Goal: Task Accomplishment & Management: Manage account settings

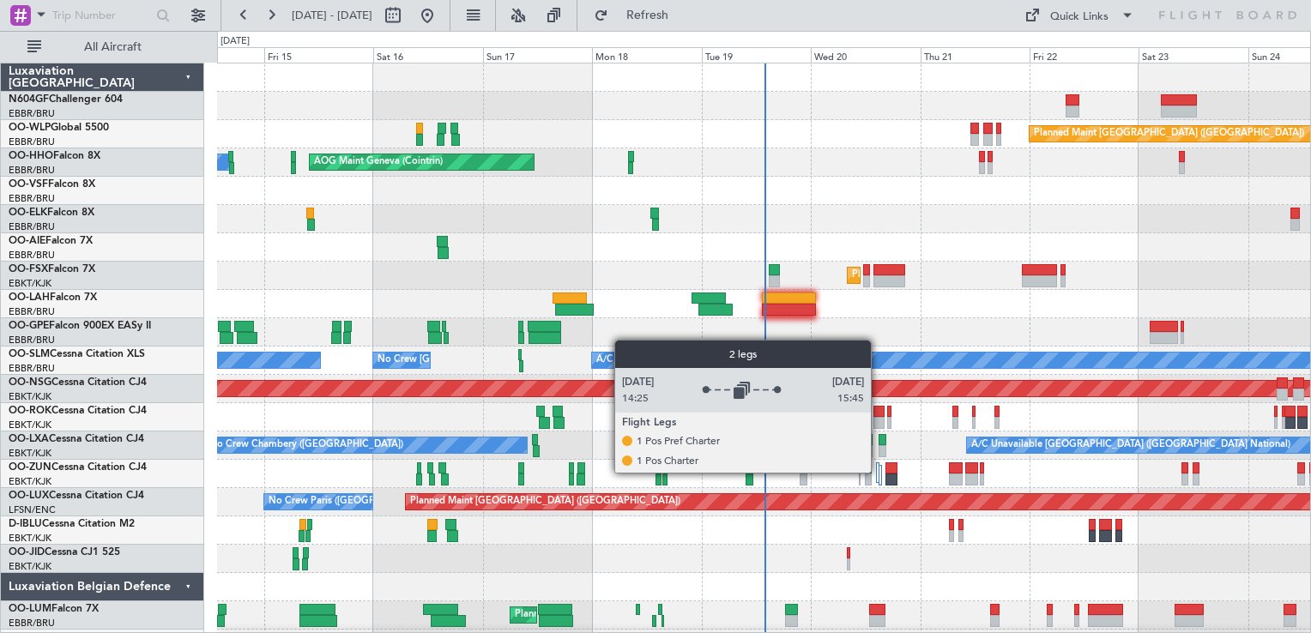
click at [879, 472] on div at bounding box center [878, 472] width 4 height 21
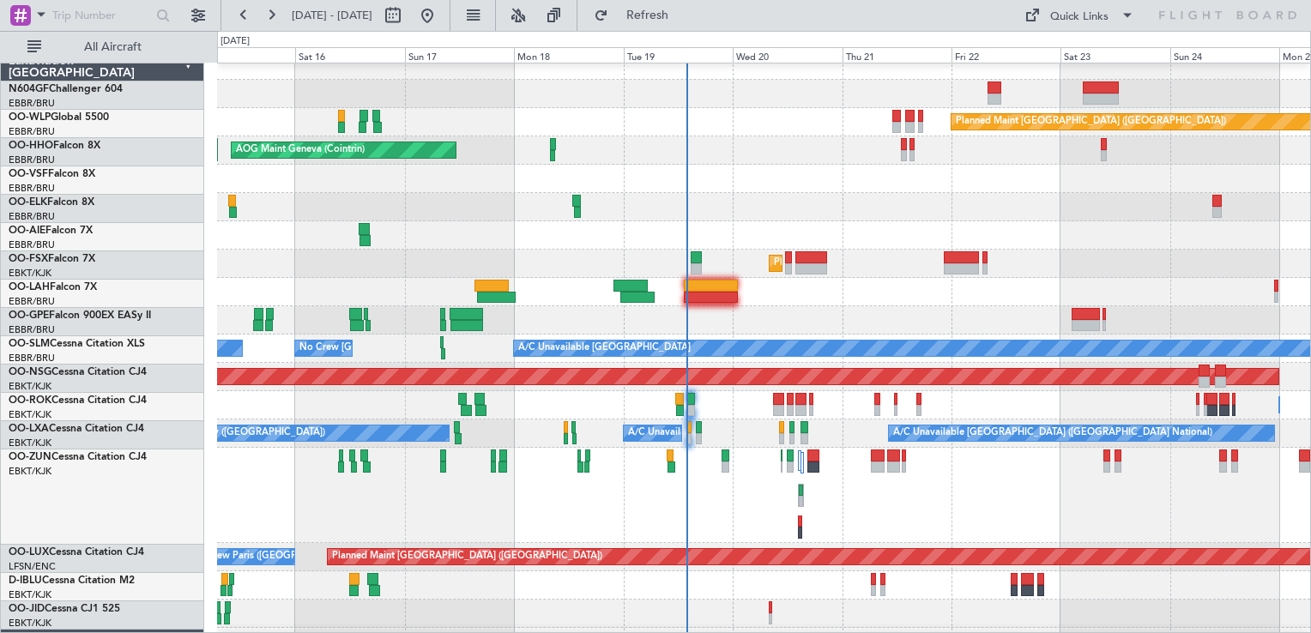
scroll to position [17, 0]
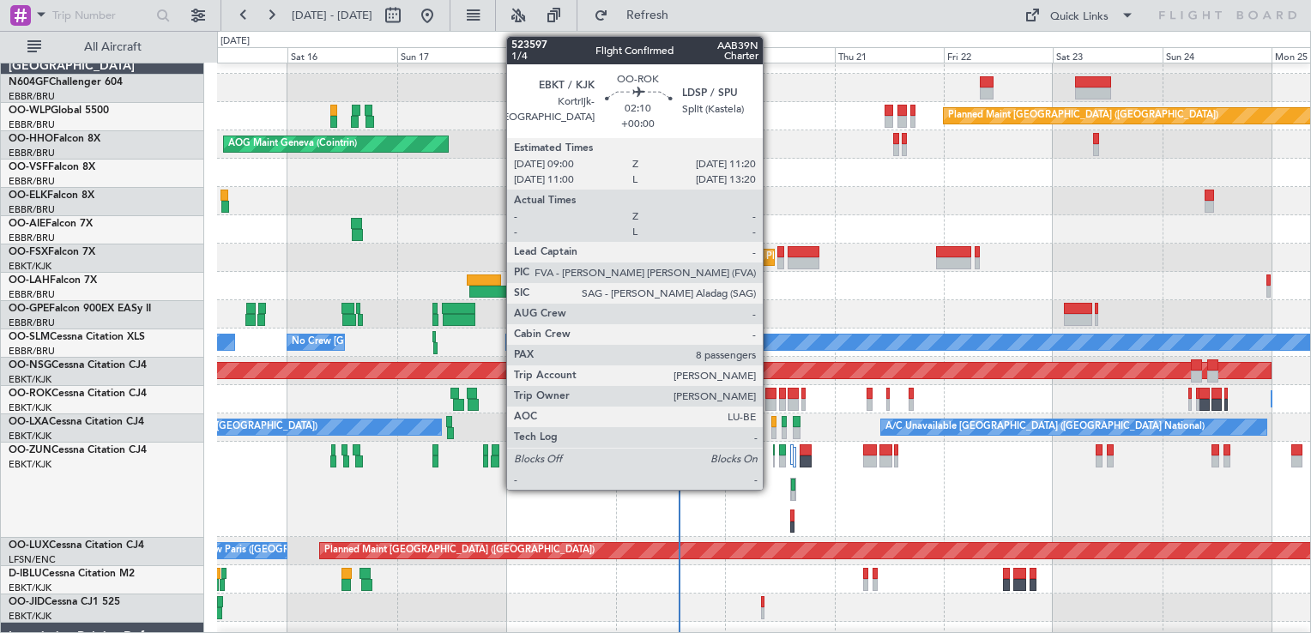
click at [771, 402] on div at bounding box center [770, 405] width 11 height 12
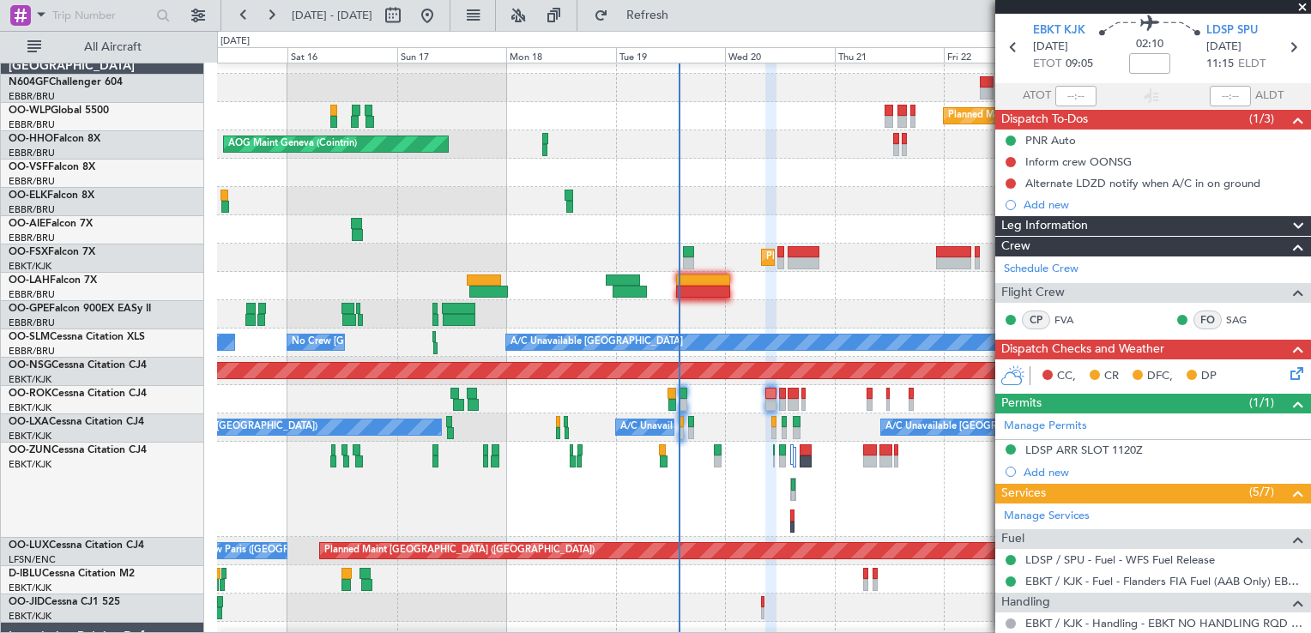
scroll to position [66, 0]
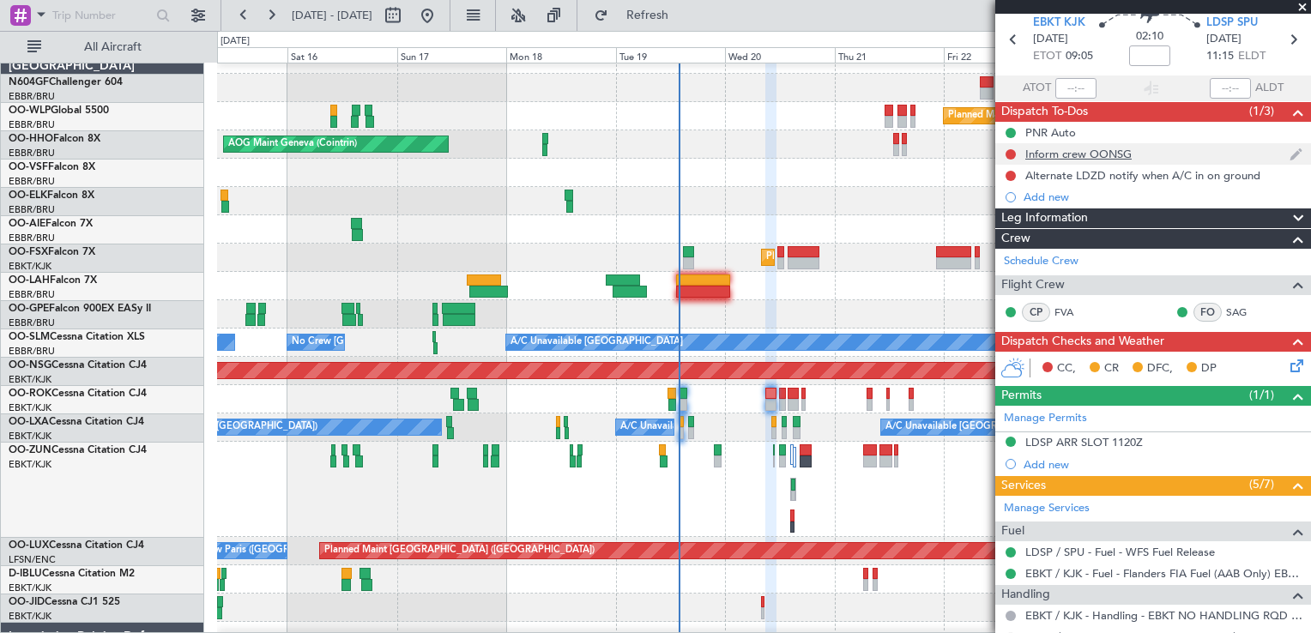
click at [1128, 158] on div "Inform crew OONSG" at bounding box center [1078, 154] width 106 height 15
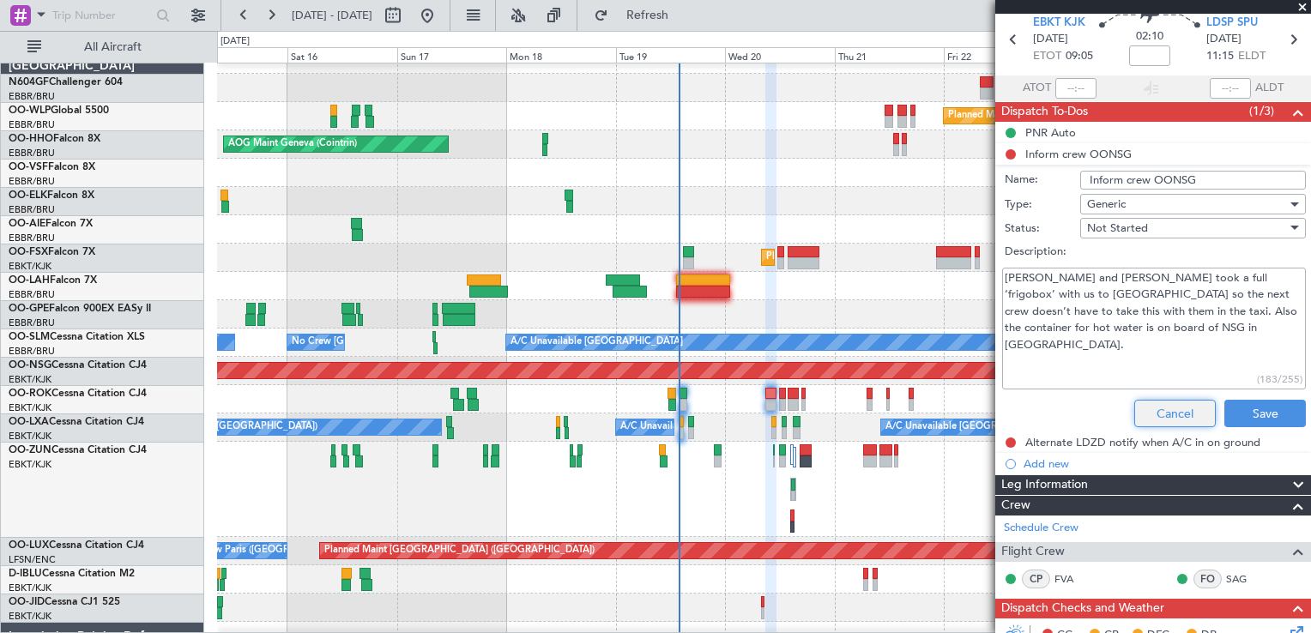
click at [1160, 417] on button "Cancel" at bounding box center [1175, 413] width 82 height 27
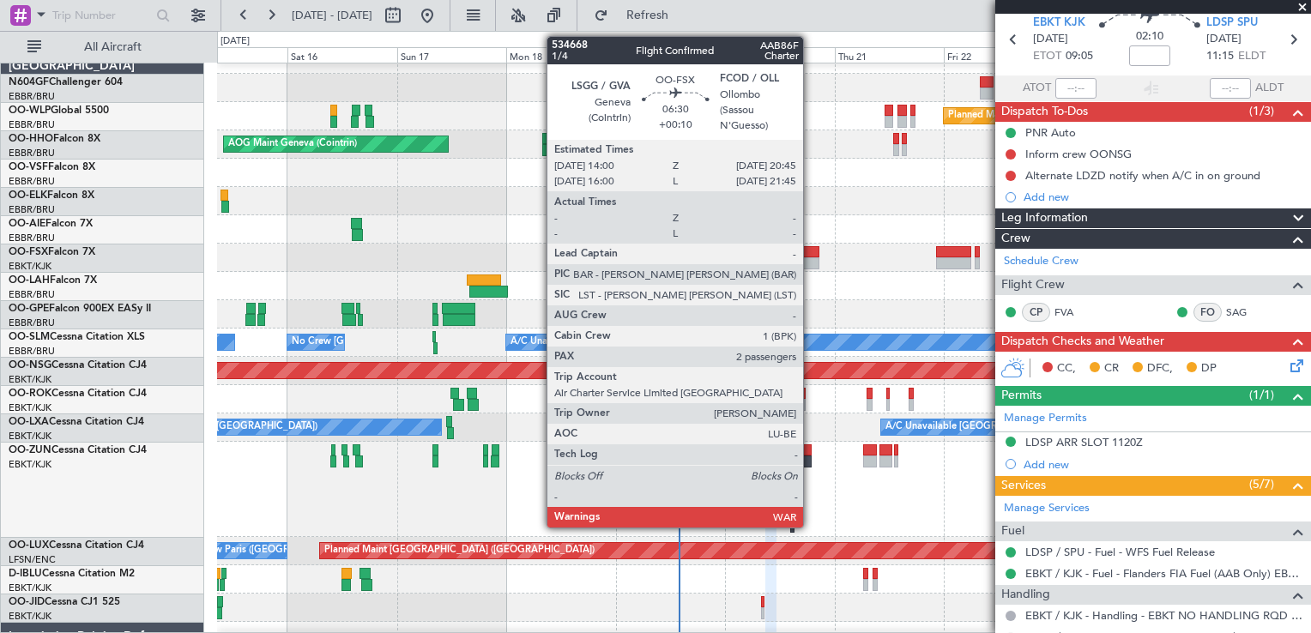
click at [811, 264] on div at bounding box center [803, 263] width 31 height 12
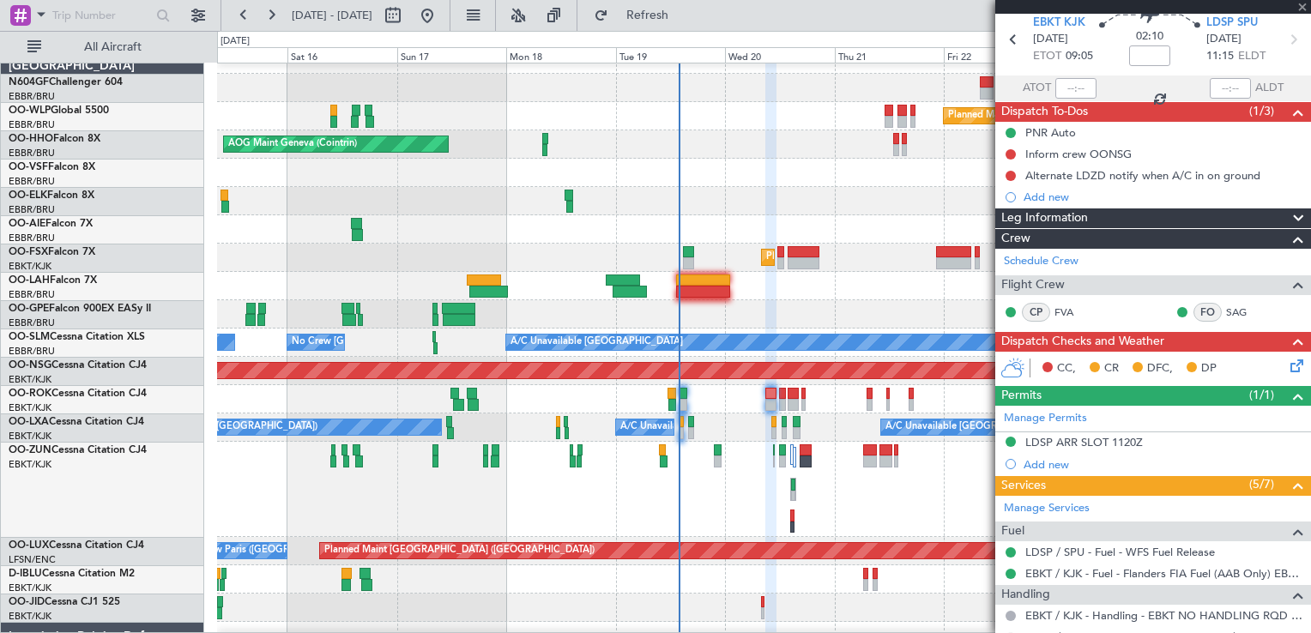
type input "+00:10"
type input "2"
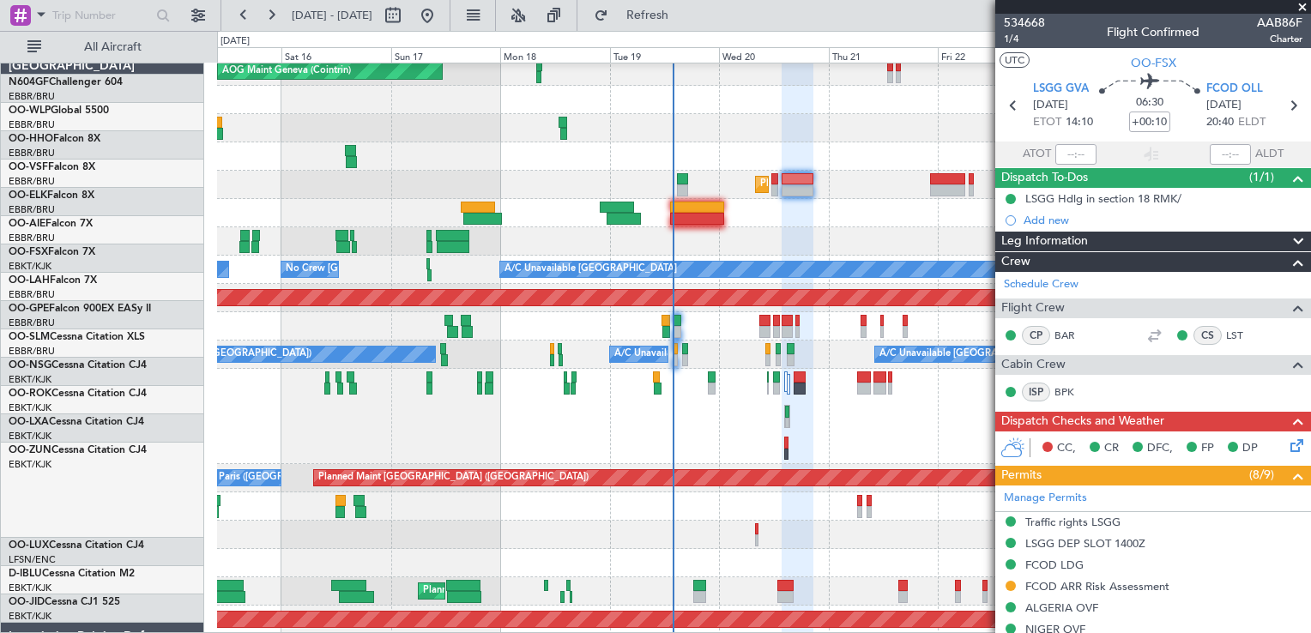
scroll to position [91, 0]
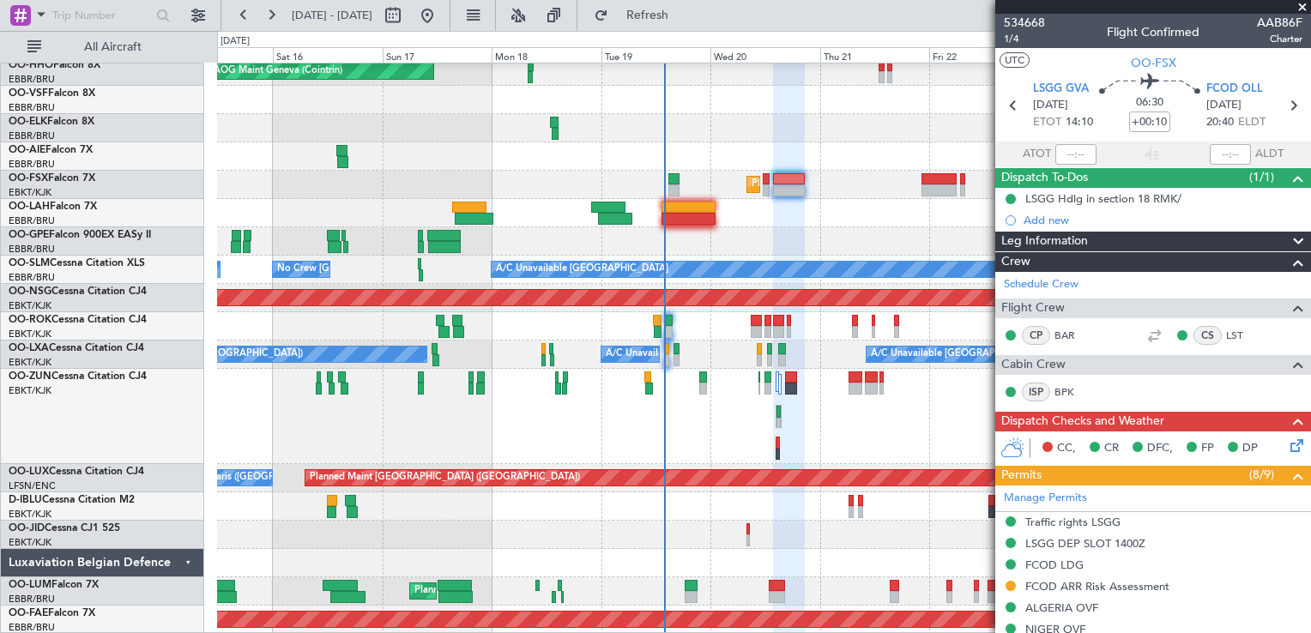
click at [834, 197] on div "Planned Maint [GEOGRAPHIC_DATA] ([GEOGRAPHIC_DATA]) AOG Maint Geneva ([GEOGRAPH…" at bounding box center [763, 304] width 1093 height 662
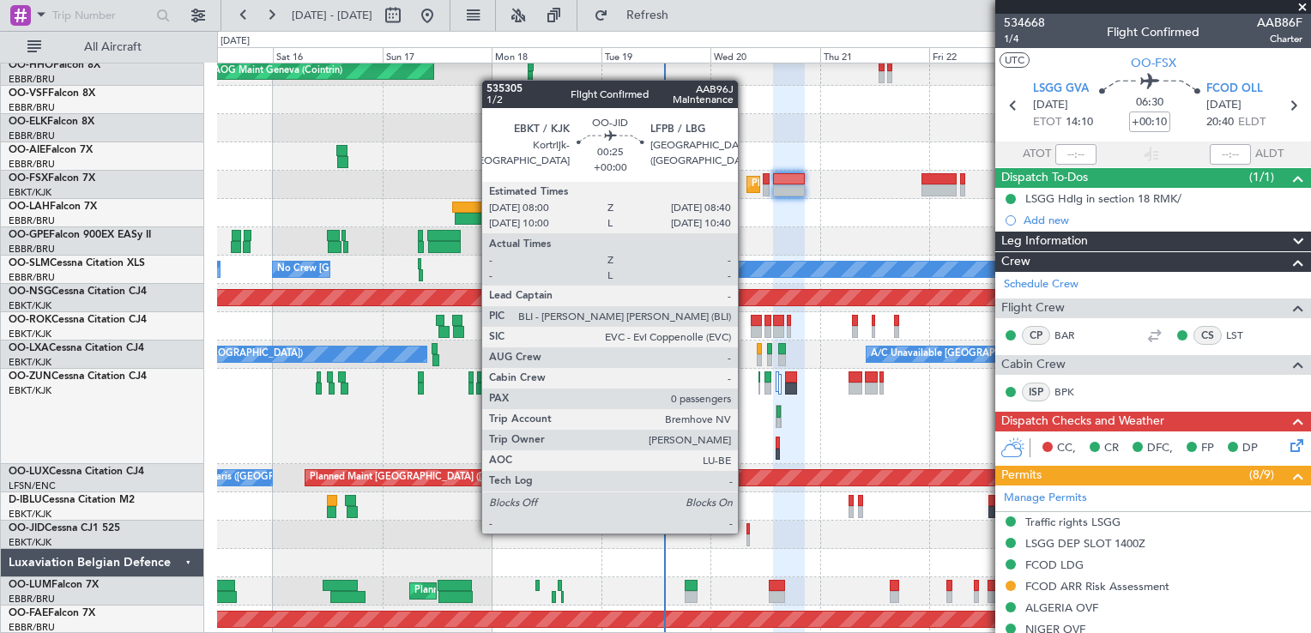
click at [746, 532] on div at bounding box center [747, 529] width 3 height 12
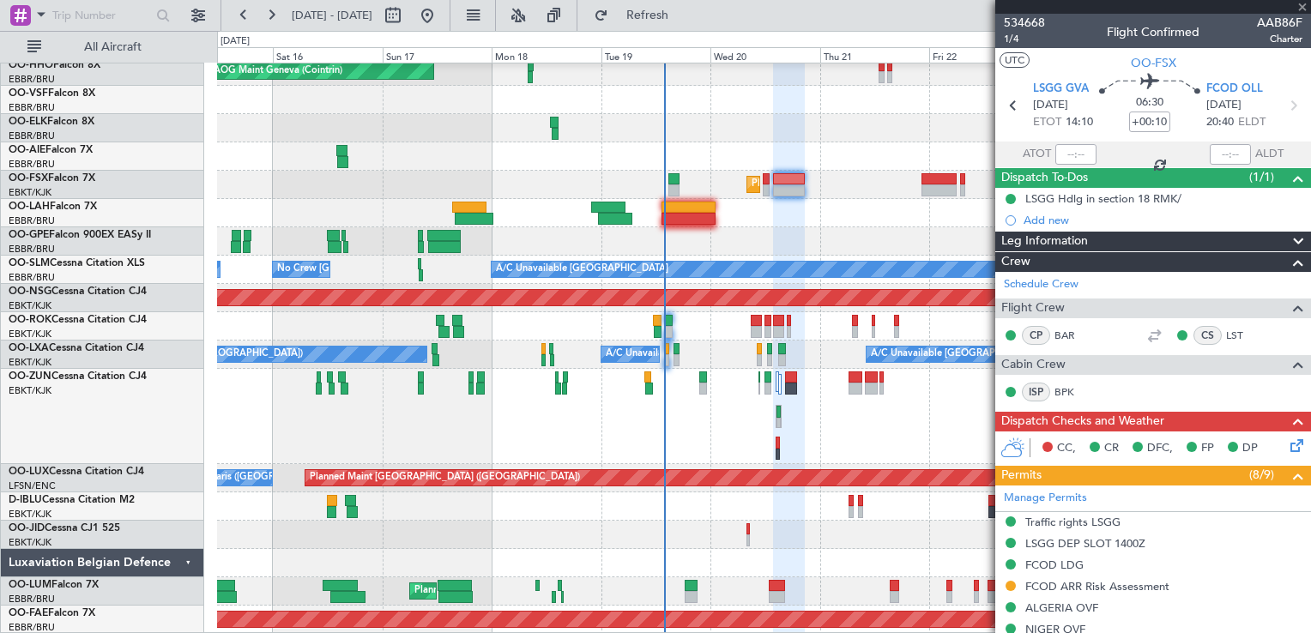
type input "0"
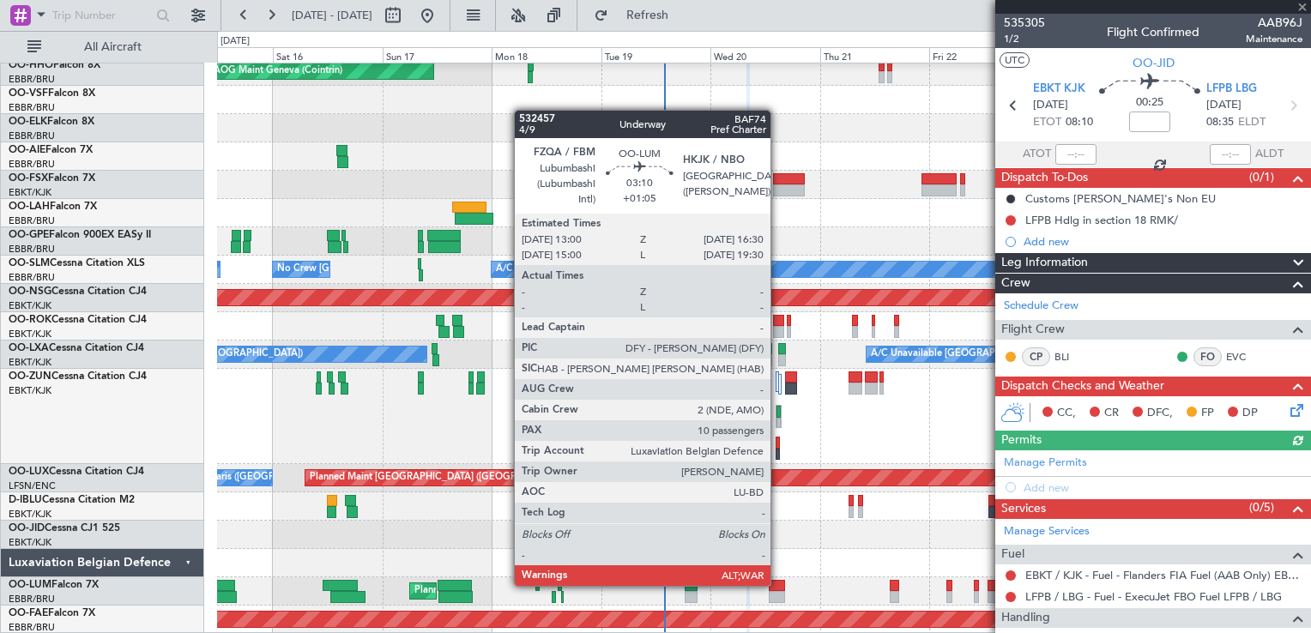
click at [778, 584] on div at bounding box center [777, 586] width 16 height 12
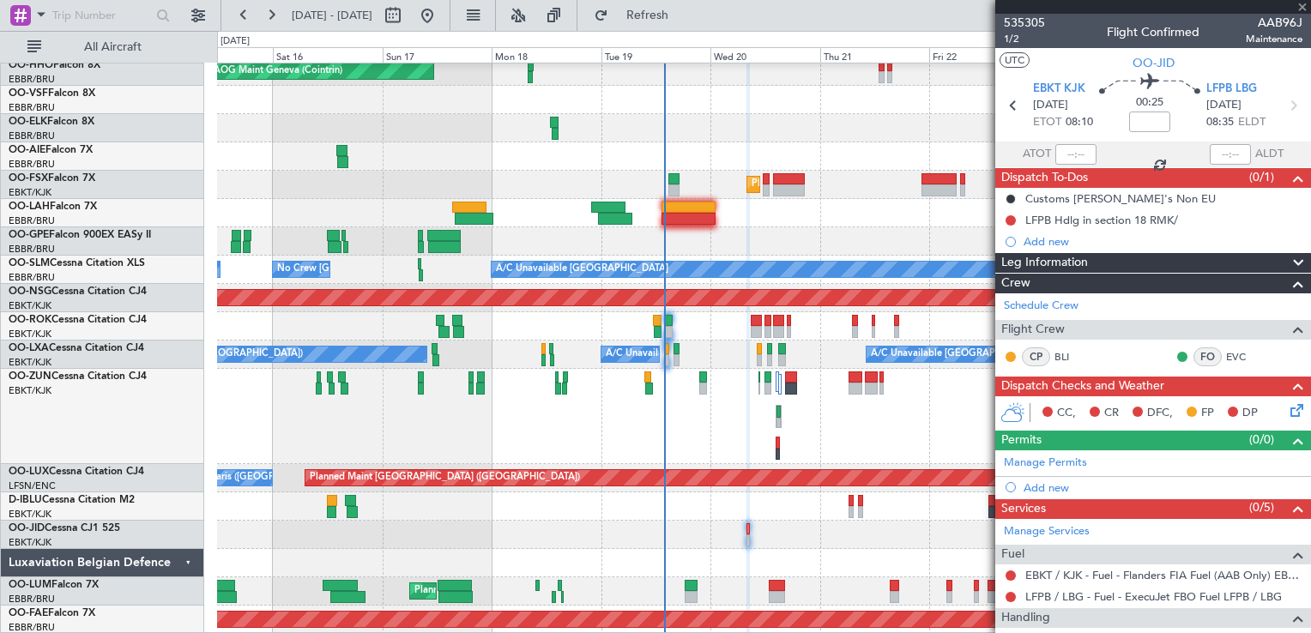
type input "+01:05"
type input "10"
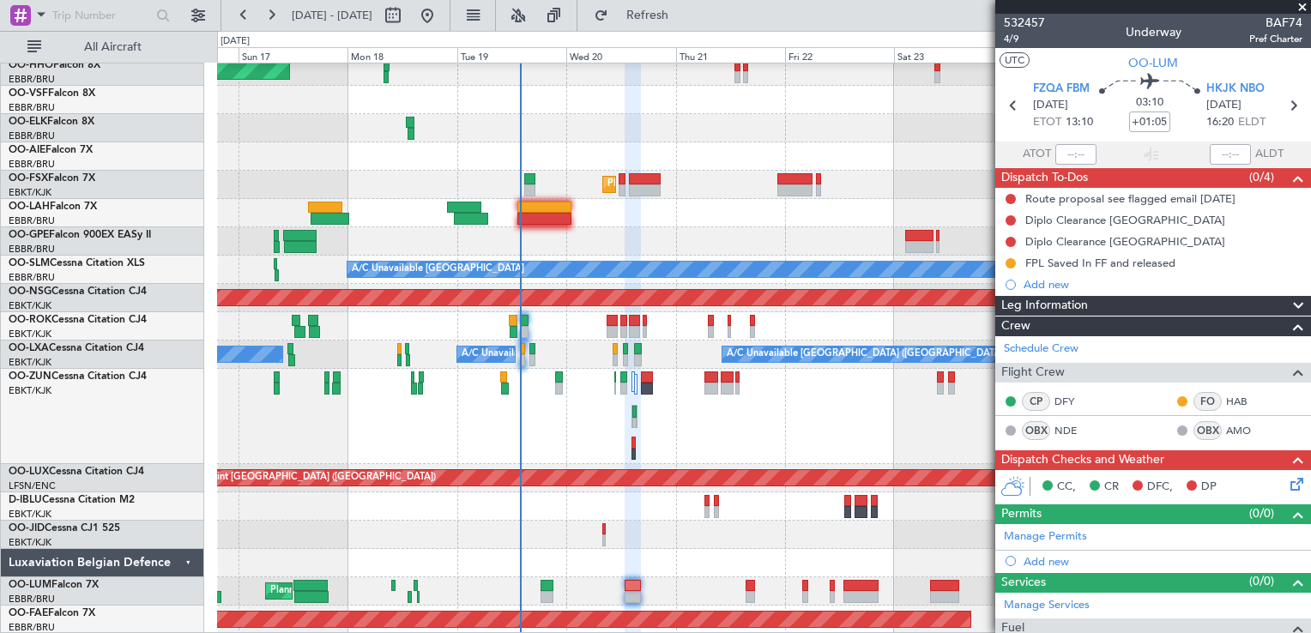
click at [700, 407] on div "Planned Maint Kortrijk-[GEOGRAPHIC_DATA] Unplanned Maint [GEOGRAPHIC_DATA] ([GE…" at bounding box center [763, 416] width 1093 height 95
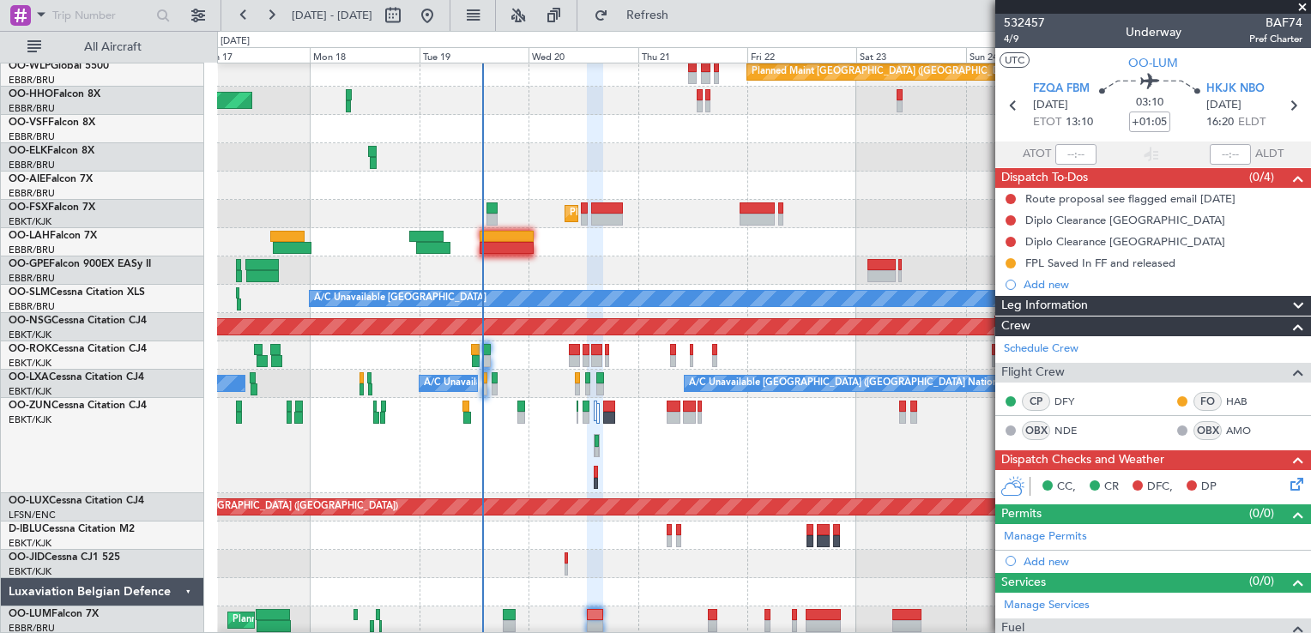
scroll to position [63, 0]
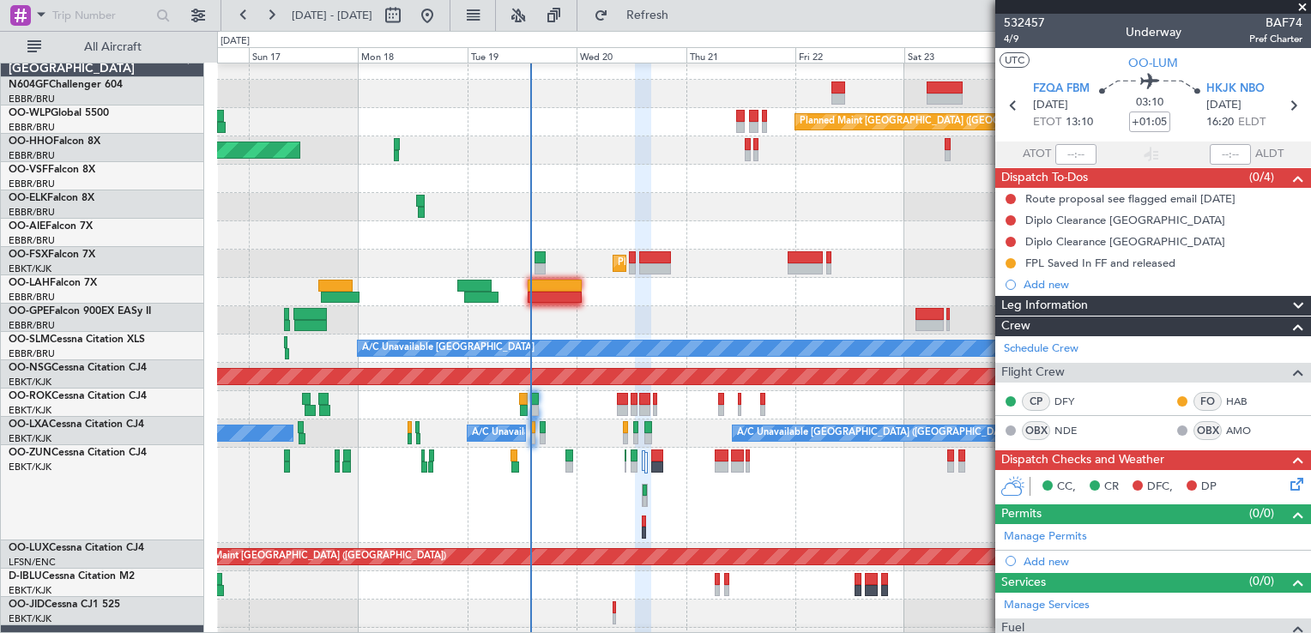
click at [736, 273] on div "Planned Maint Kortrijk-[GEOGRAPHIC_DATA]" at bounding box center [763, 264] width 1093 height 28
